Goal: Transaction & Acquisition: Purchase product/service

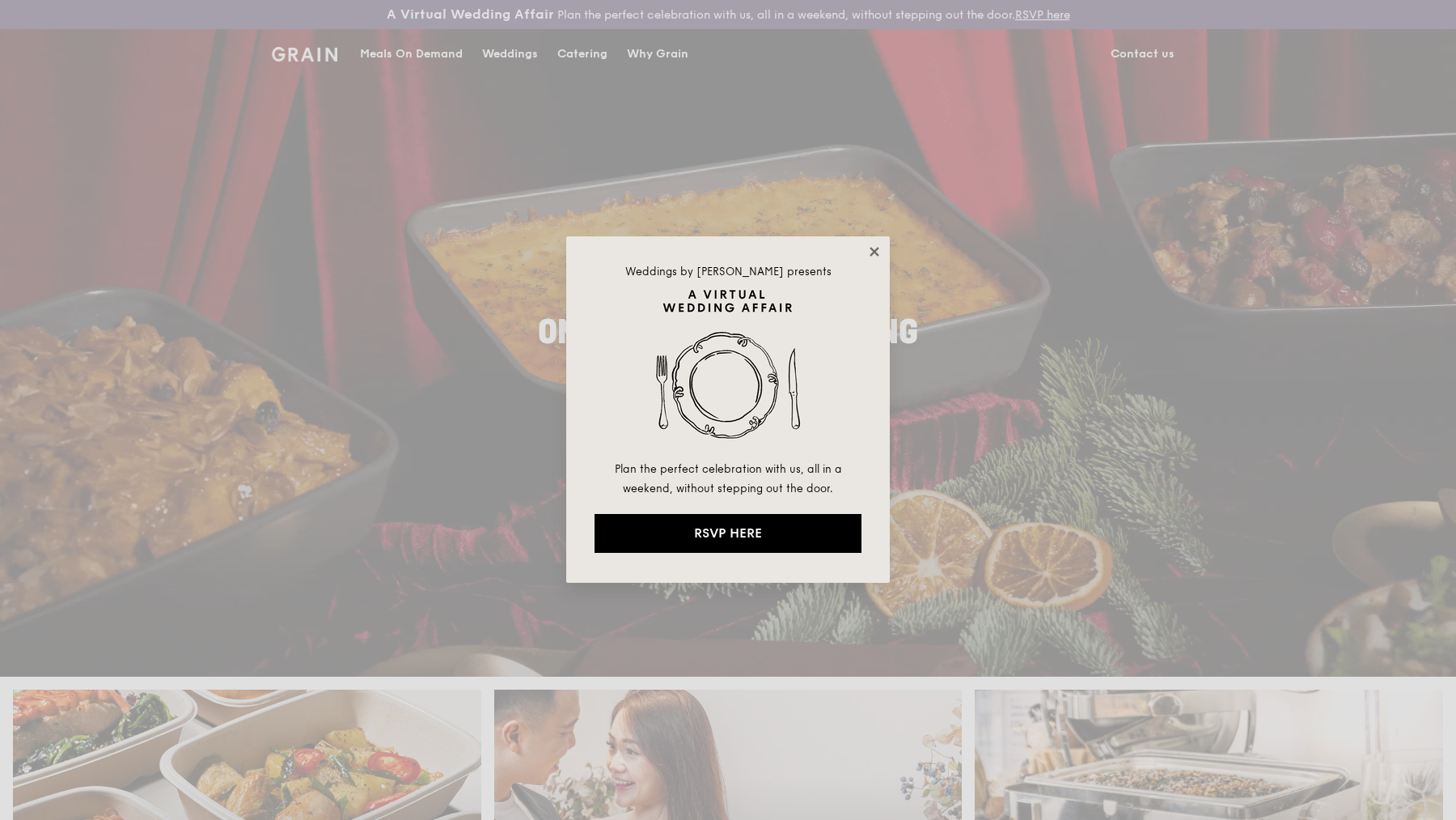
click at [875, 256] on icon at bounding box center [875, 252] width 15 height 15
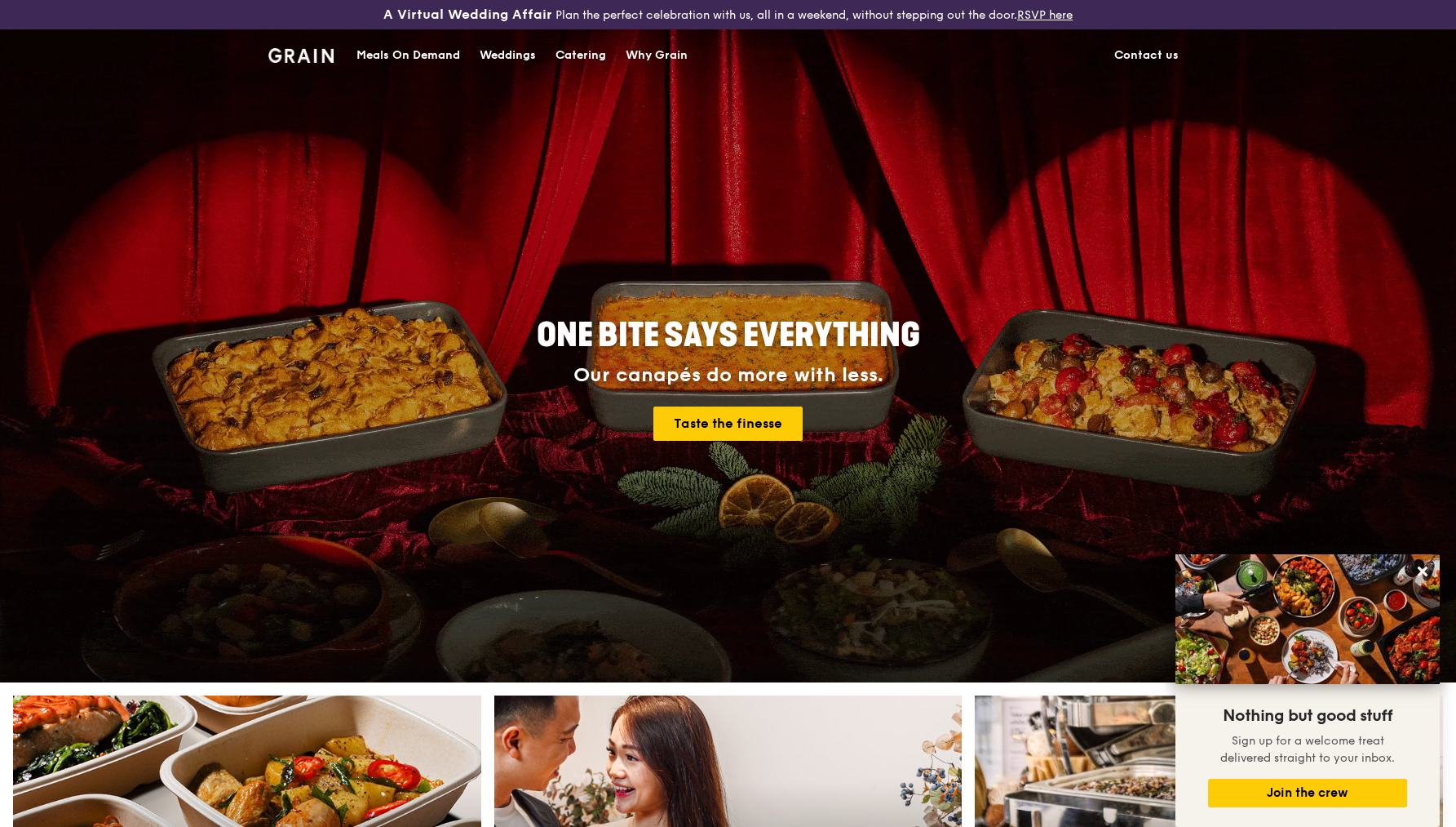
click at [570, 51] on div "Catering" at bounding box center [580, 55] width 51 height 49
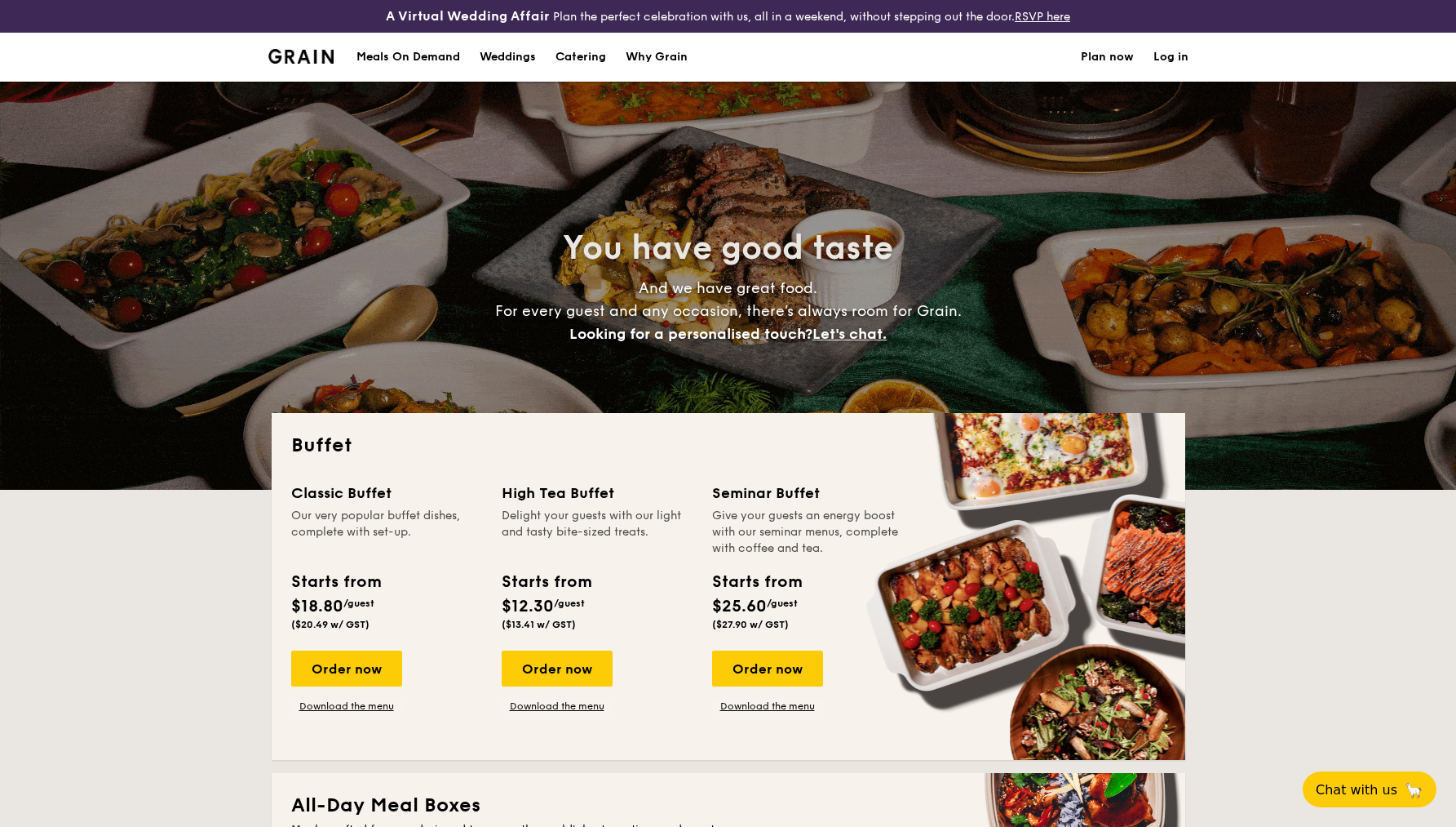
select select
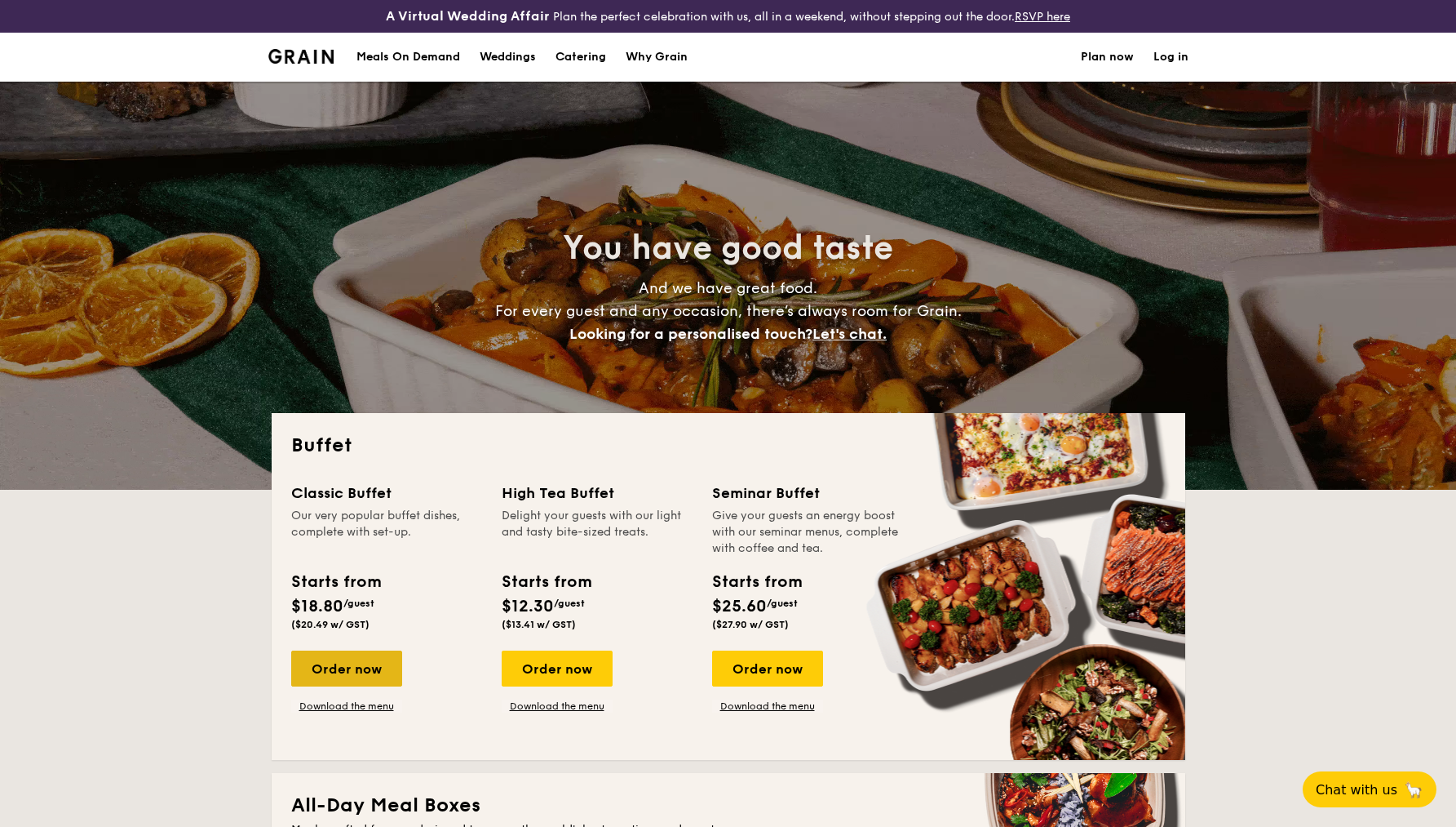
click at [377, 674] on div "Order now" at bounding box center [346, 668] width 111 height 36
